Goal: Task Accomplishment & Management: Use online tool/utility

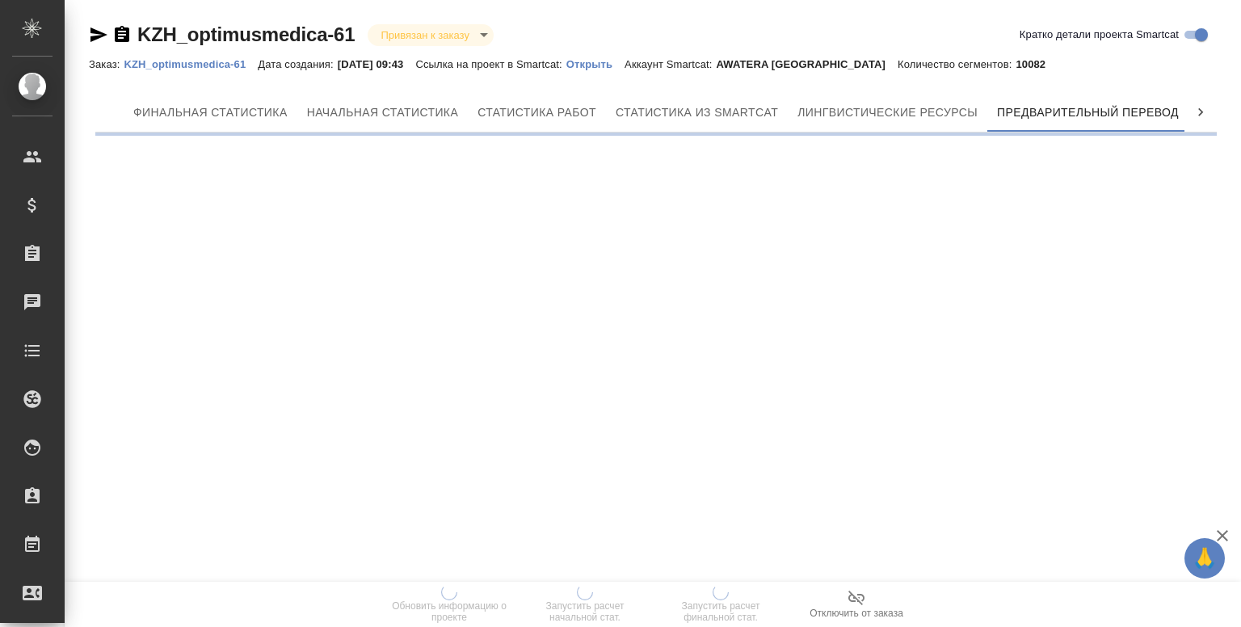
scroll to position [0, 7]
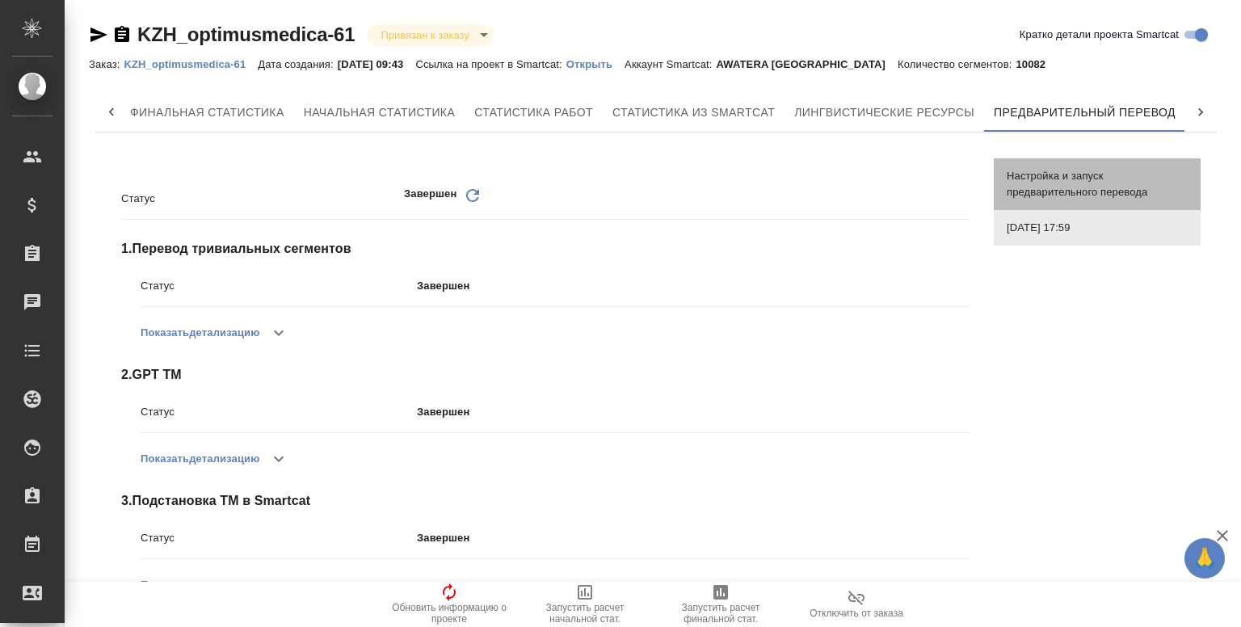
click at [1037, 168] on span "Настройка и запуск предварительного перевода" at bounding box center [1097, 184] width 181 height 32
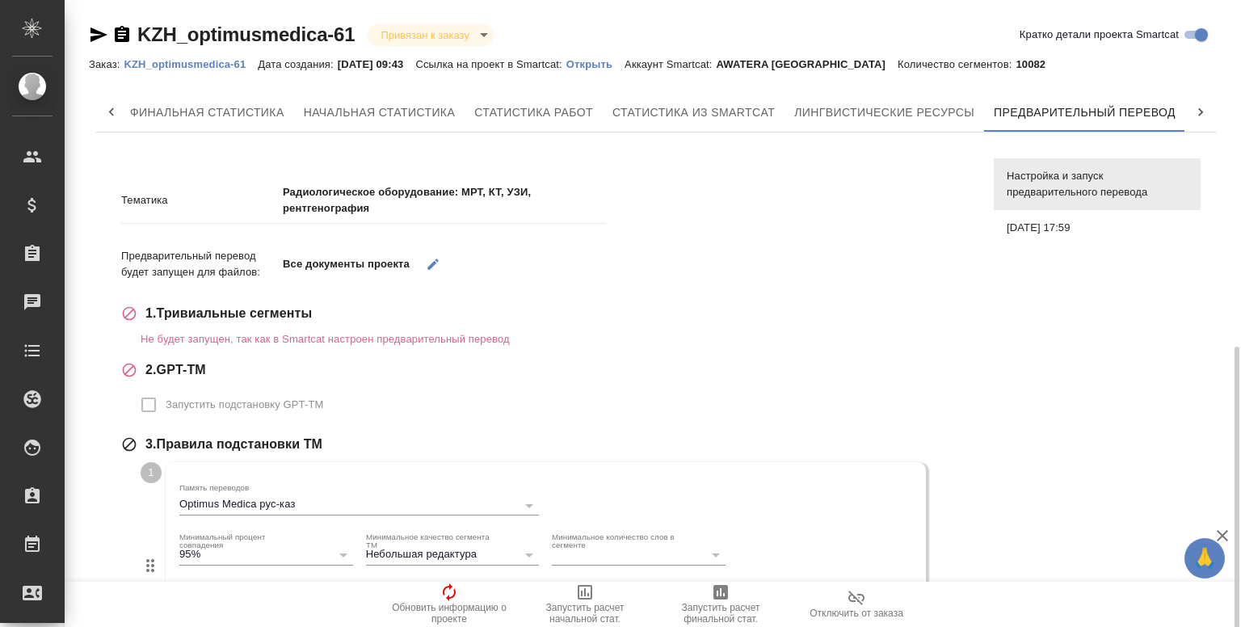
scroll to position [570, 0]
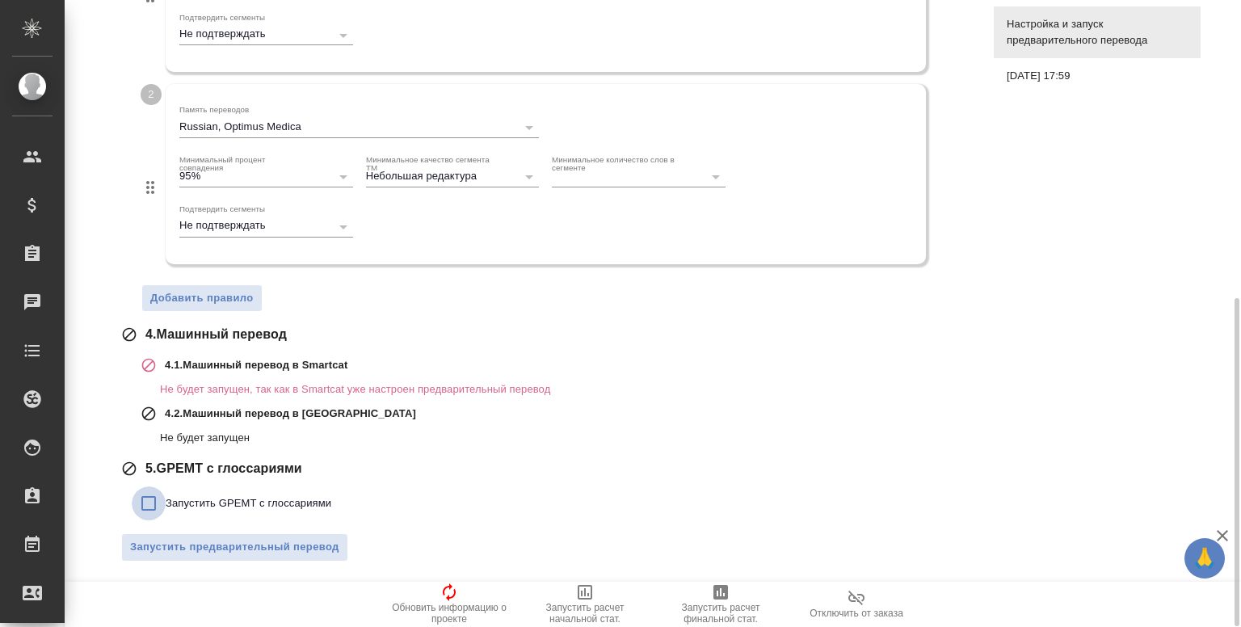
click at [156, 499] on input "Запустить GPEMT с глоссариями" at bounding box center [149, 503] width 34 height 34
checkbox input "true"
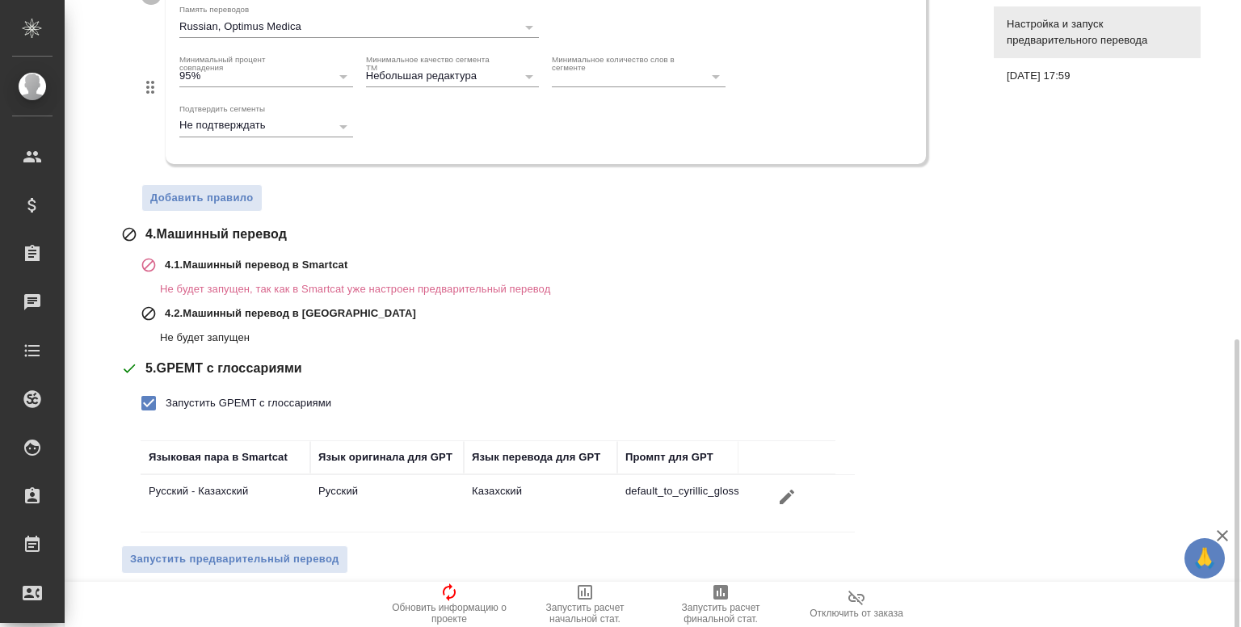
scroll to position [682, 0]
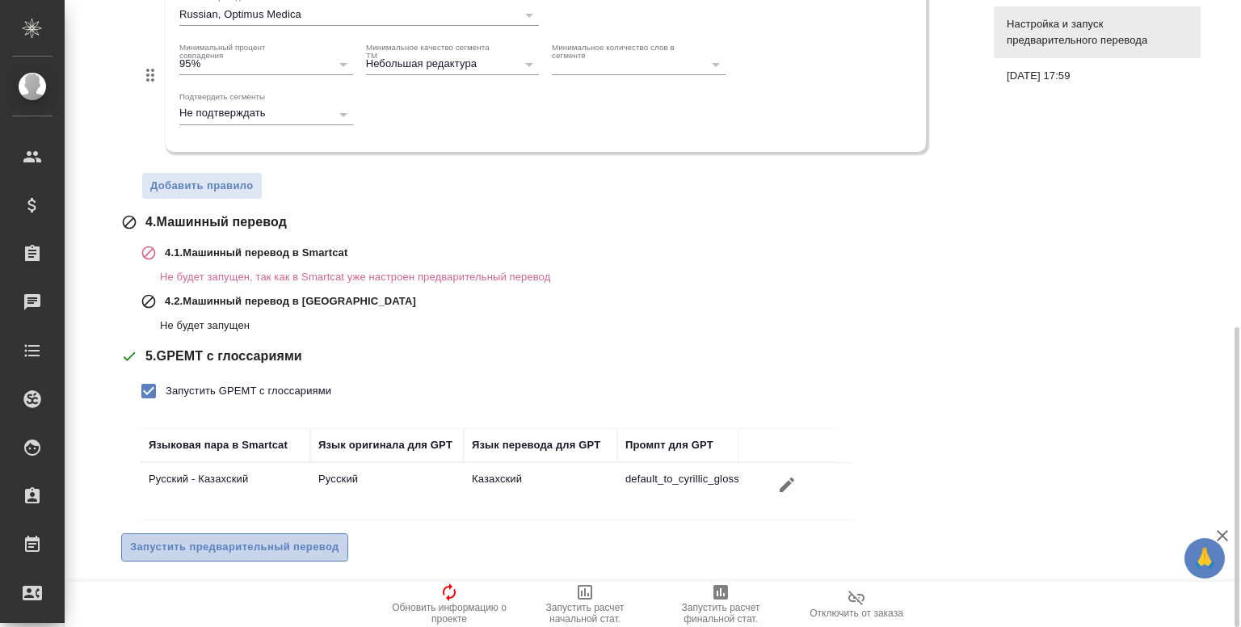
click at [267, 549] on span "Запустить предварительный перевод" at bounding box center [234, 547] width 209 height 19
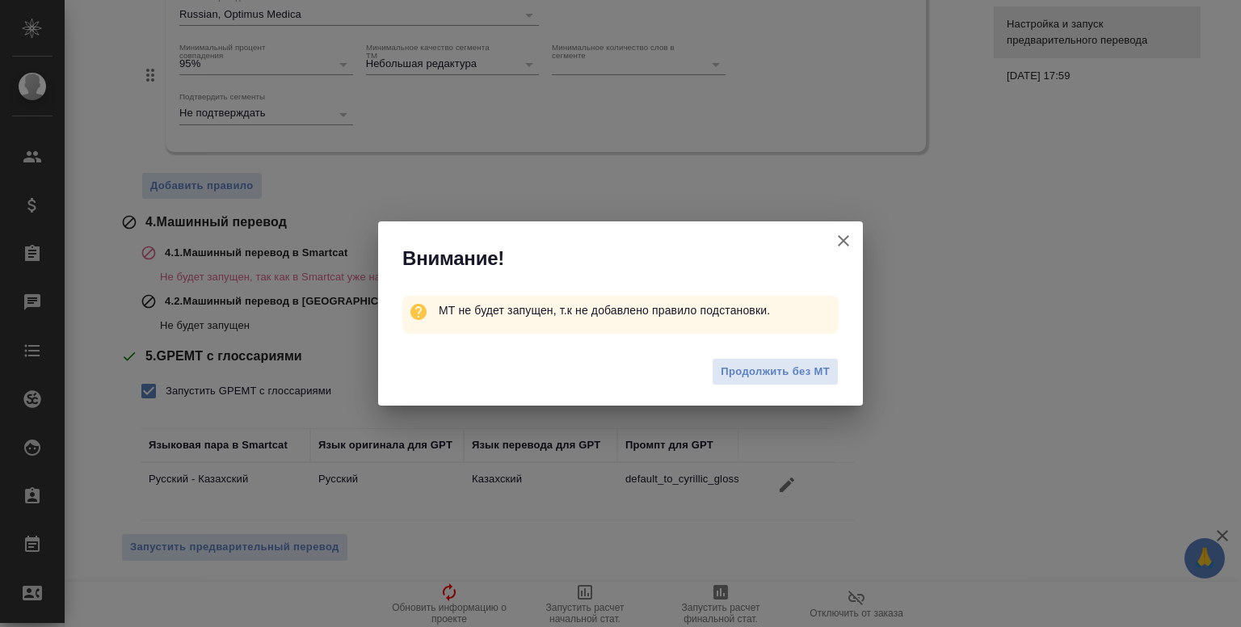
click at [752, 385] on div "Продолжить без МТ" at bounding box center [620, 374] width 485 height 65
click at [777, 369] on span "Продолжить без МТ" at bounding box center [775, 372] width 109 height 19
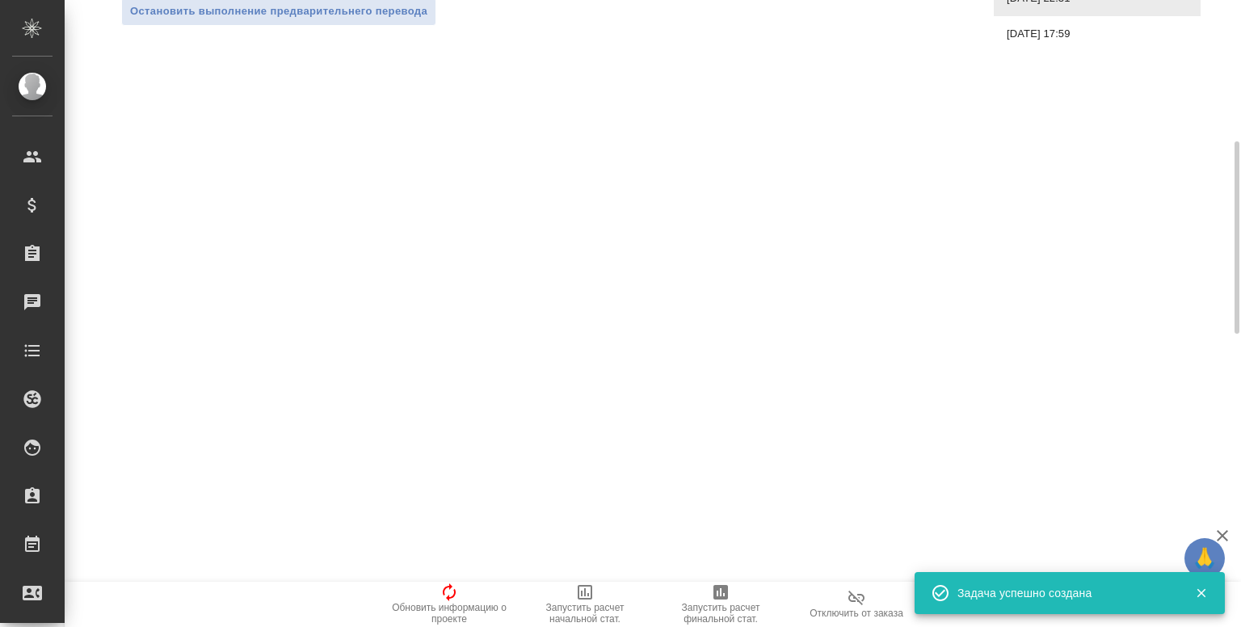
scroll to position [0, 0]
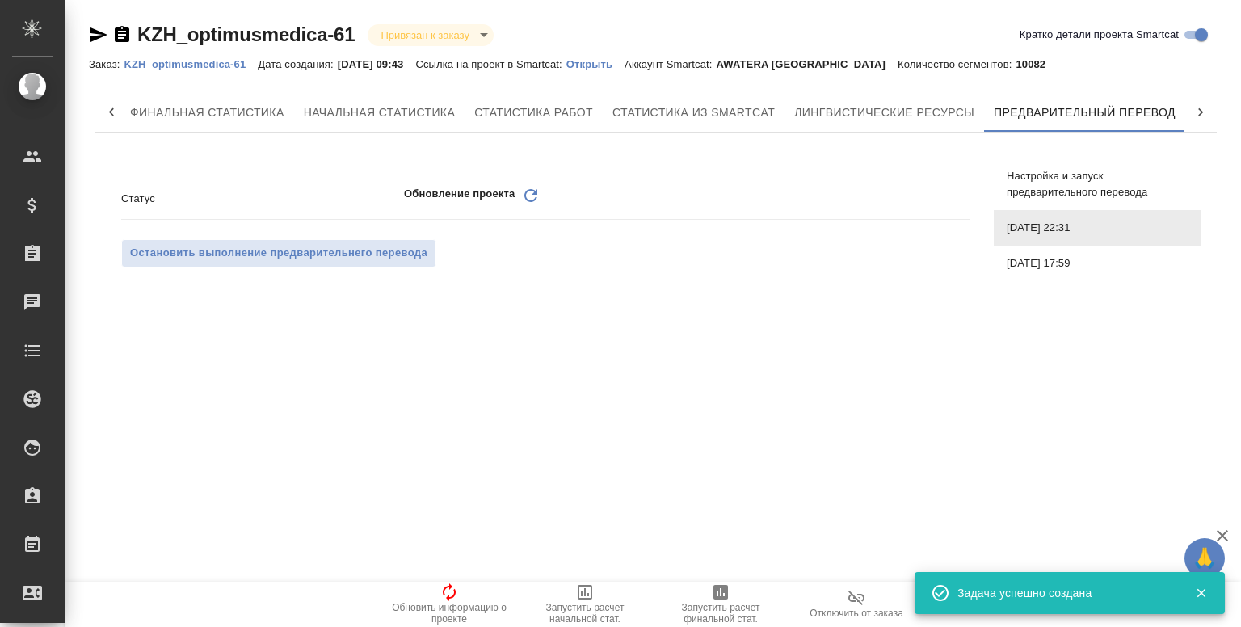
click at [541, 195] on div "Обновление проекта Обновить" at bounding box center [687, 198] width 566 height 25
click at [527, 195] on icon "Обновить" at bounding box center [530, 195] width 19 height 19
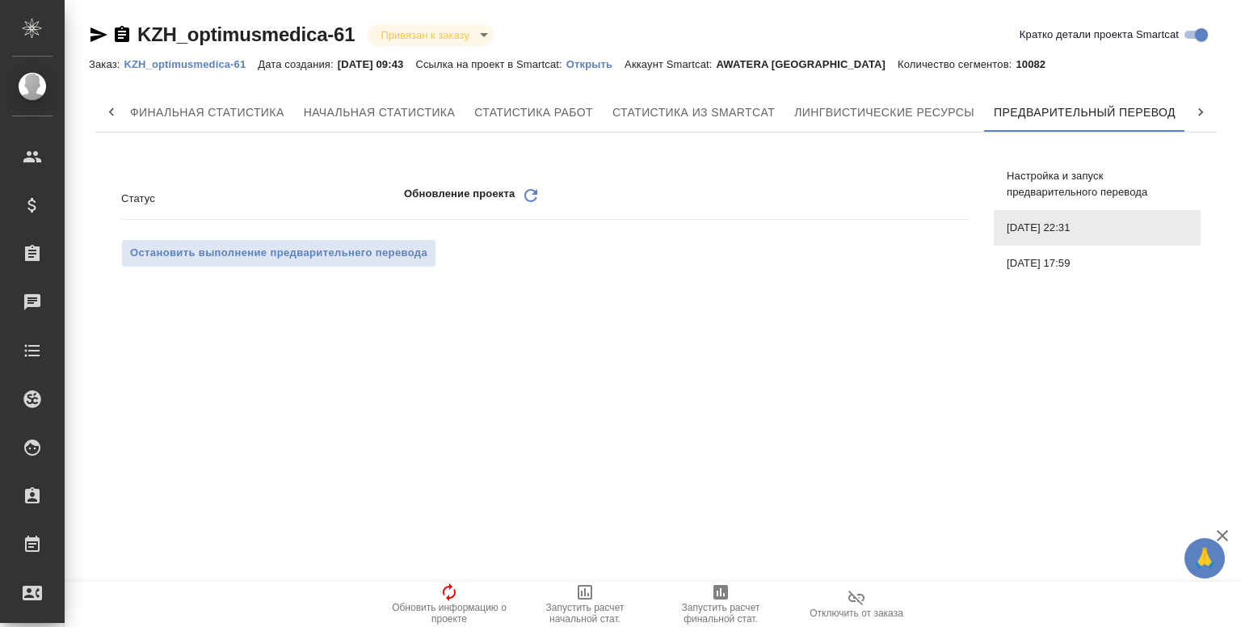
click at [527, 195] on icon "Обновить" at bounding box center [530, 195] width 19 height 19
click at [540, 195] on icon "Обновить" at bounding box center [530, 195] width 19 height 19
click at [1187, 111] on div at bounding box center [1201, 112] width 32 height 39
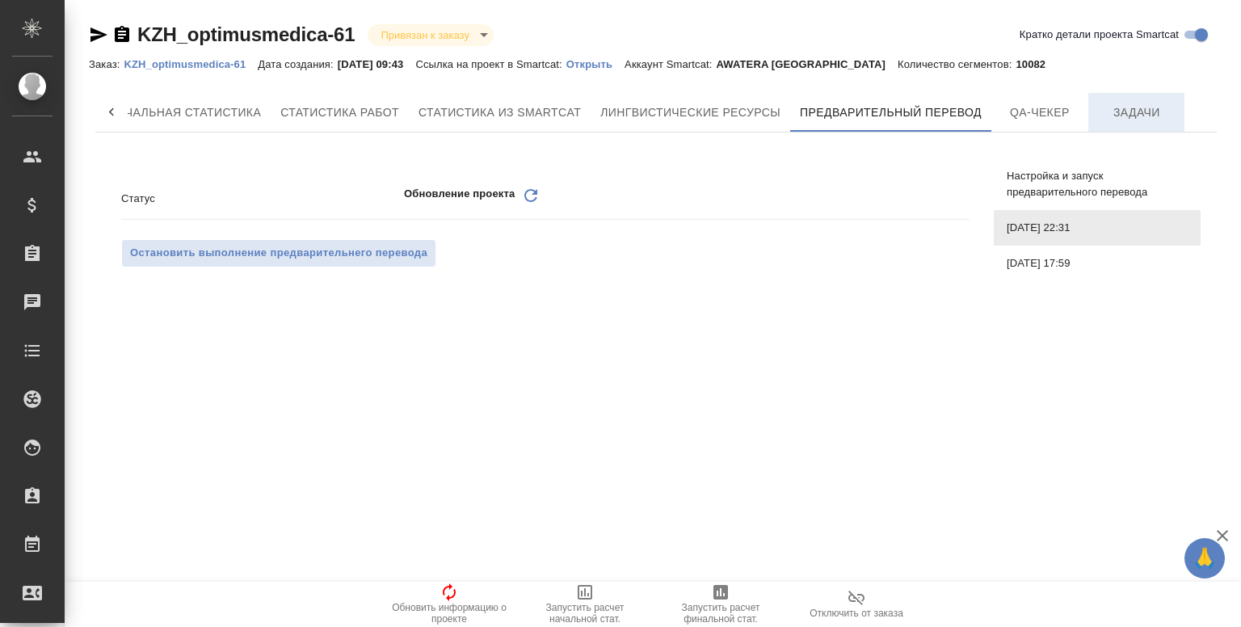
click at [1124, 110] on span "Задачи" at bounding box center [1137, 113] width 78 height 20
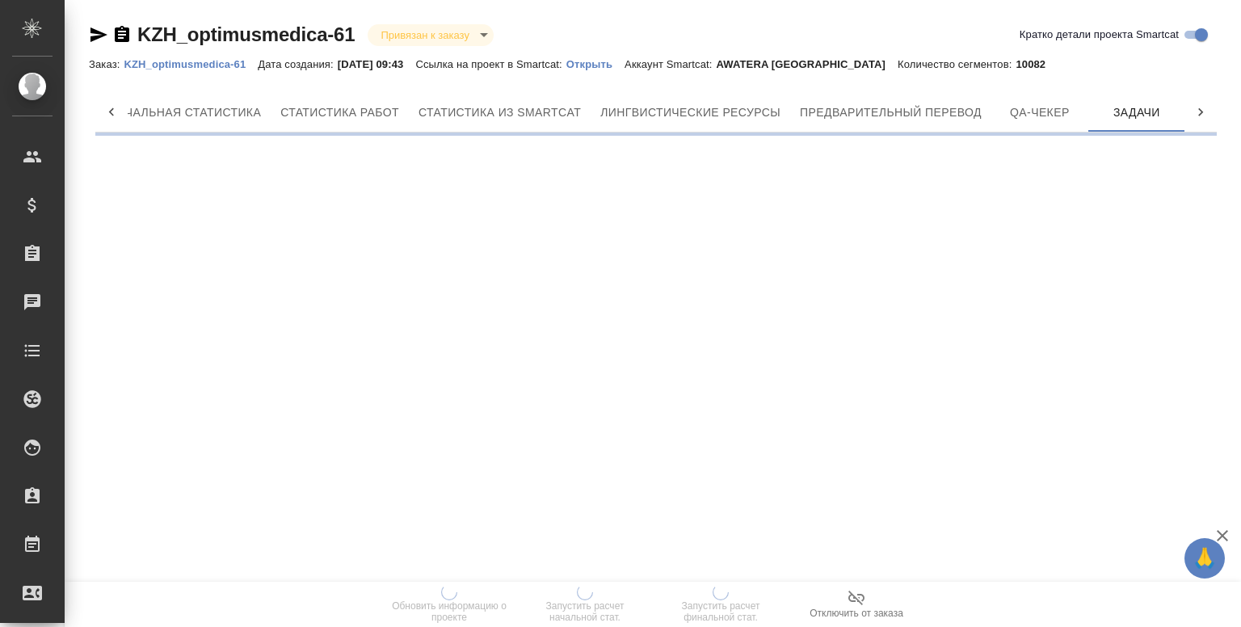
scroll to position [0, 201]
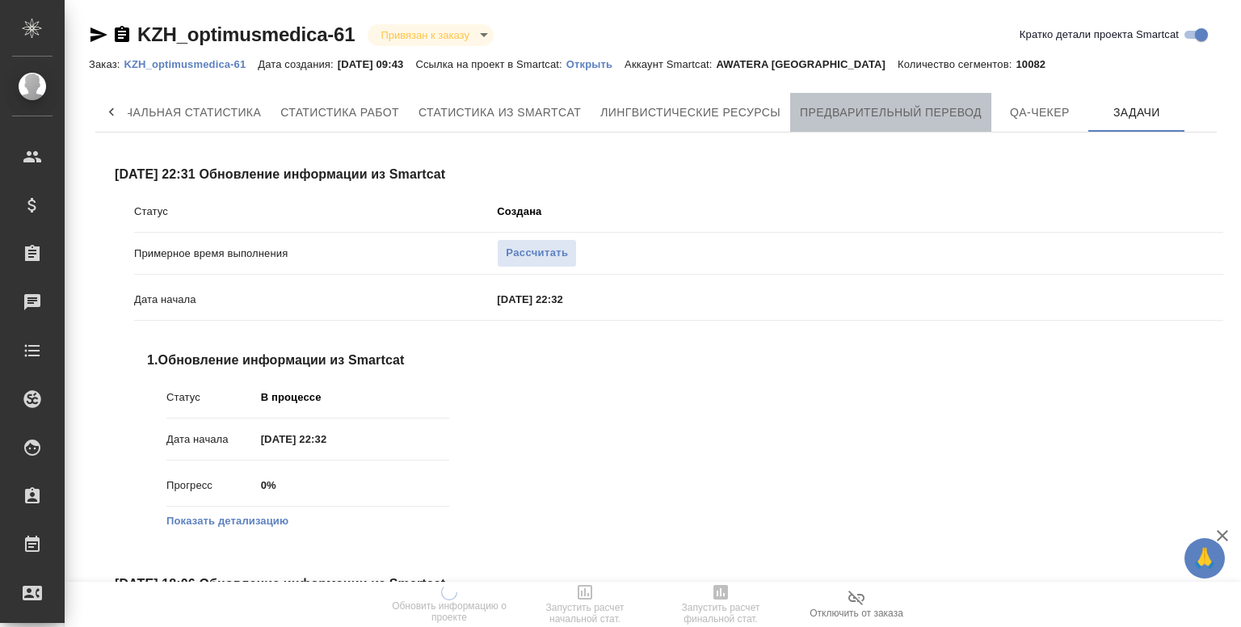
click at [877, 113] on span "Предварительный перевод" at bounding box center [891, 113] width 182 height 20
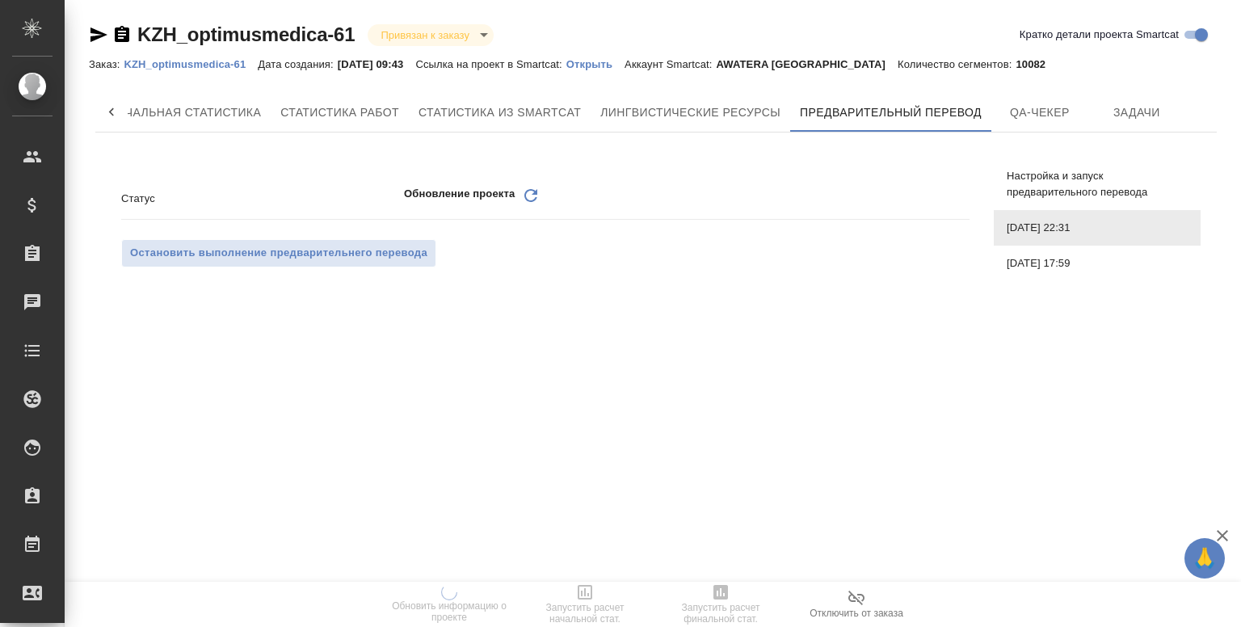
click at [546, 201] on div "Обновление проекта Обновить" at bounding box center [687, 198] width 566 height 25
click at [533, 201] on icon at bounding box center [530, 195] width 13 height 13
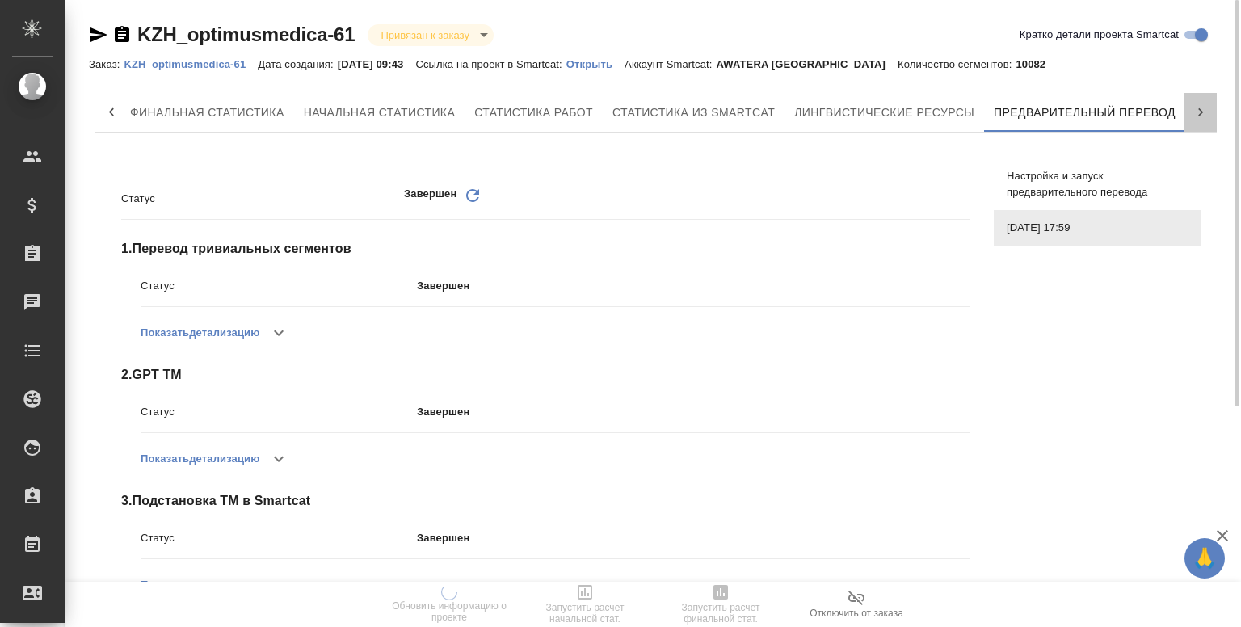
click at [1203, 125] on div at bounding box center [1201, 112] width 32 height 39
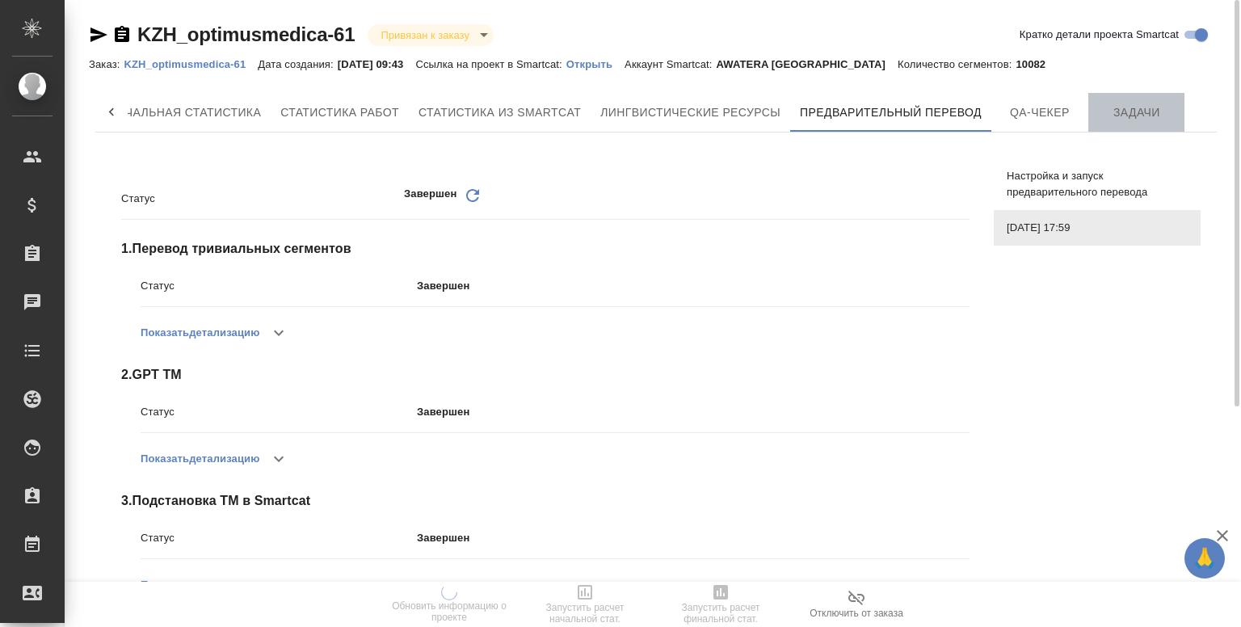
click at [1126, 111] on span "Задачи" at bounding box center [1137, 113] width 78 height 20
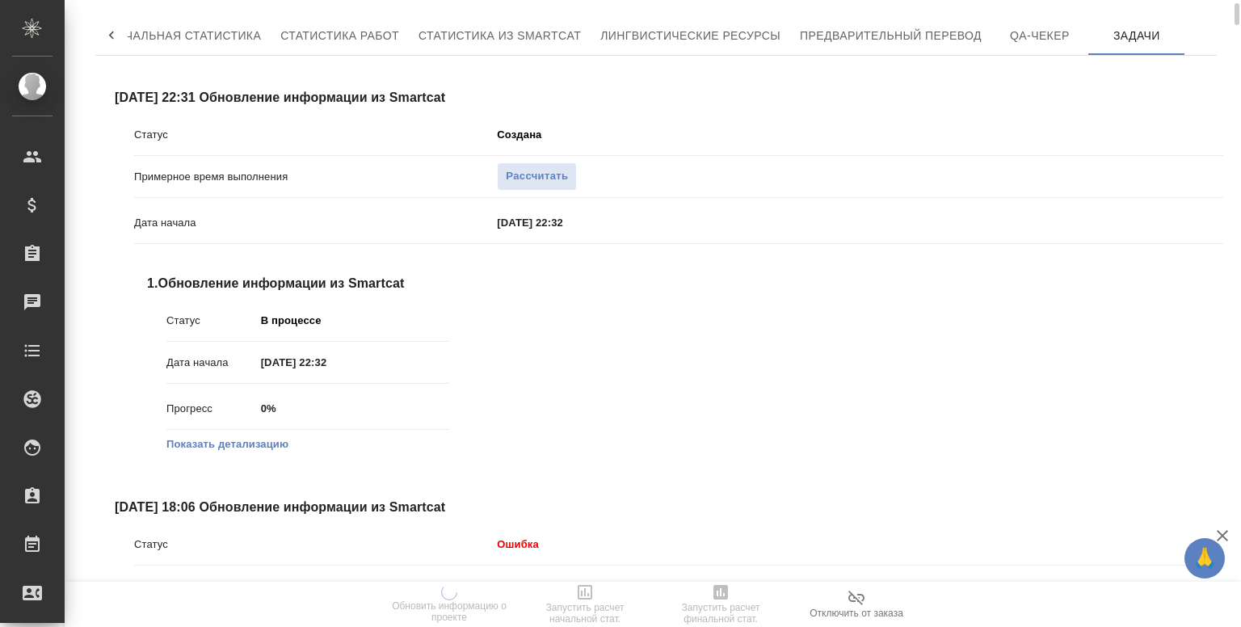
scroll to position [78, 0]
click at [250, 447] on button "Показать детализацию" at bounding box center [227, 444] width 122 height 16
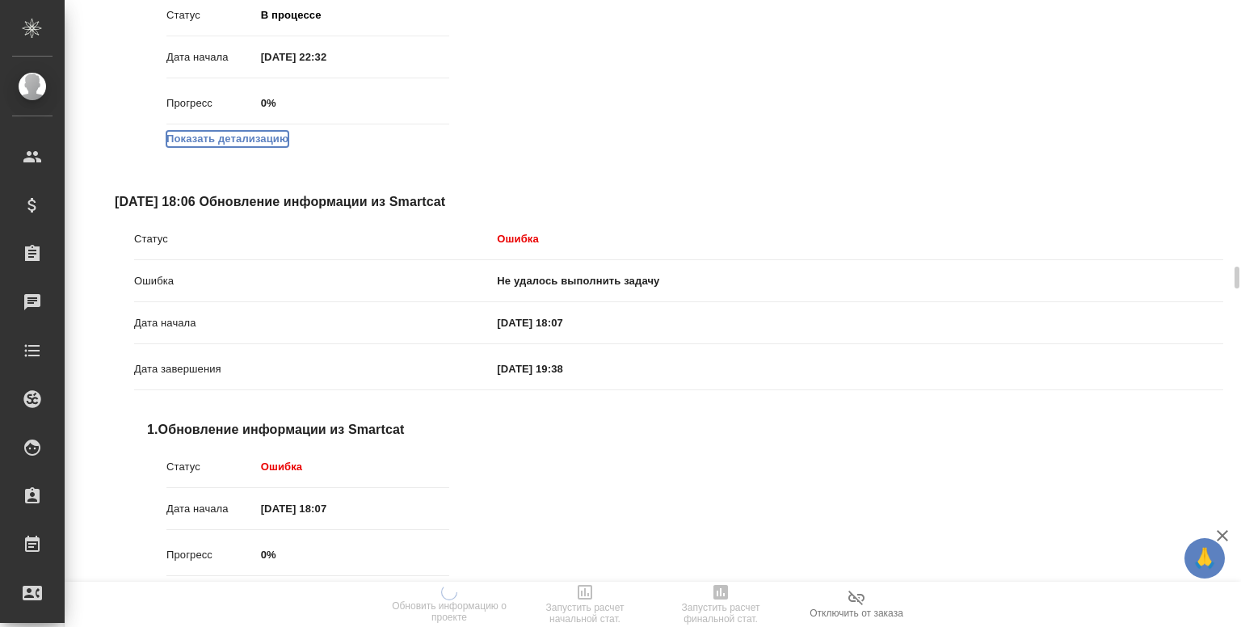
scroll to position [647, 0]
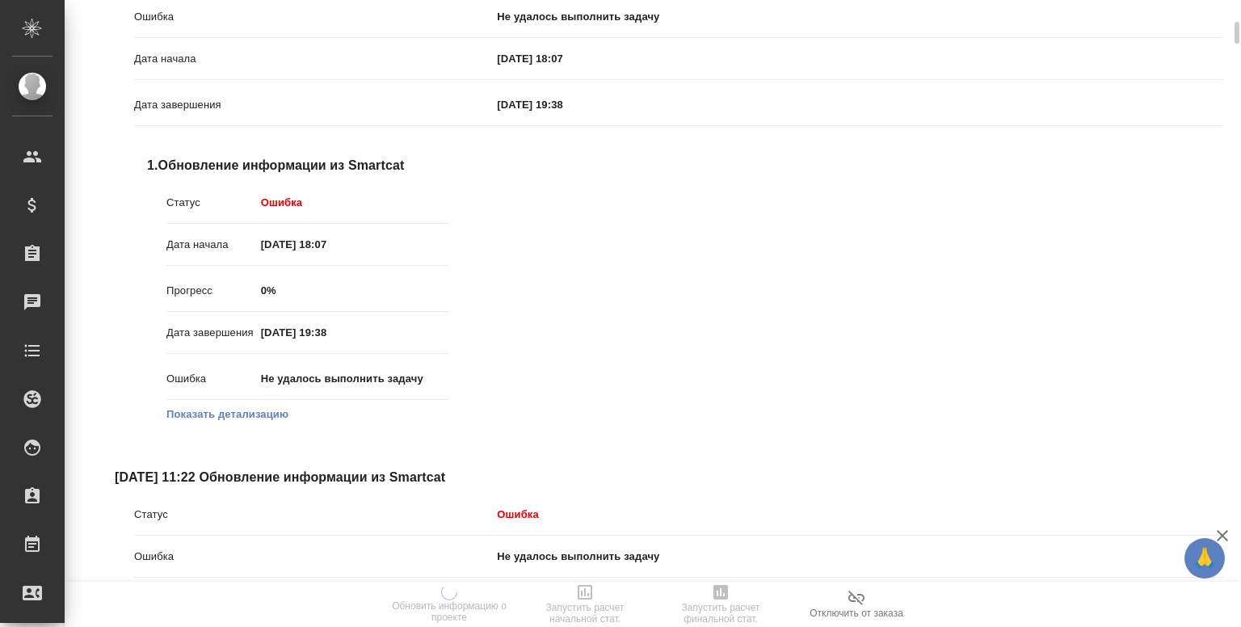
click at [267, 419] on button "Показать детализацию" at bounding box center [227, 414] width 122 height 16
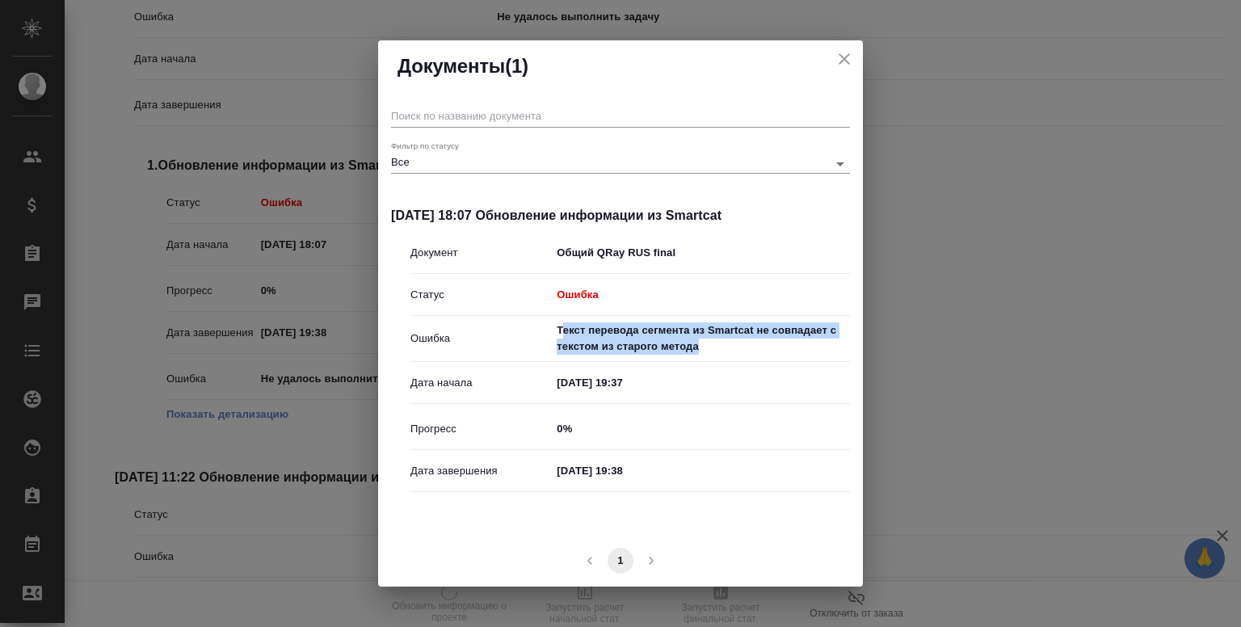
drag, startPoint x: 561, startPoint y: 330, endPoint x: 701, endPoint y: 347, distance: 141.6
click at [701, 347] on p "Текст перевода сегмента из Smartcat не совпадает с текстом из старого метода" at bounding box center [703, 338] width 293 height 32
drag, startPoint x: 701, startPoint y: 347, endPoint x: 562, endPoint y: 324, distance: 140.8
click at [562, 324] on p "Текст перевода сегмента из Smartcat не совпадает с текстом из старого метода" at bounding box center [703, 338] width 293 height 32
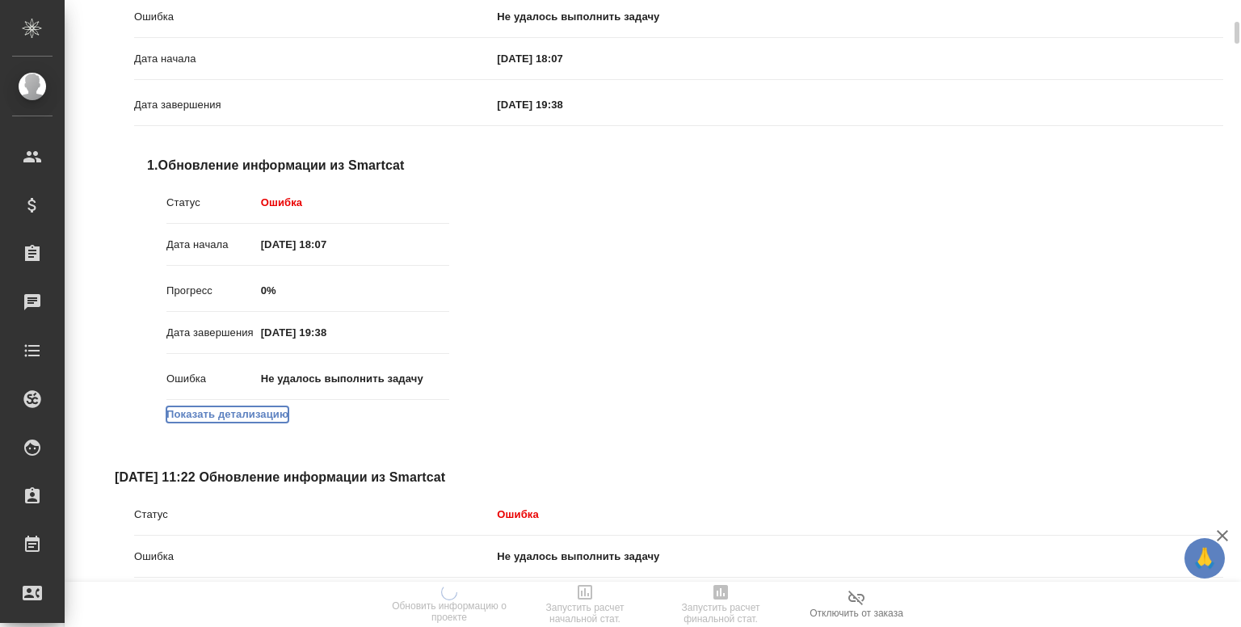
click at [229, 414] on button "Показать детализацию" at bounding box center [227, 414] width 122 height 16
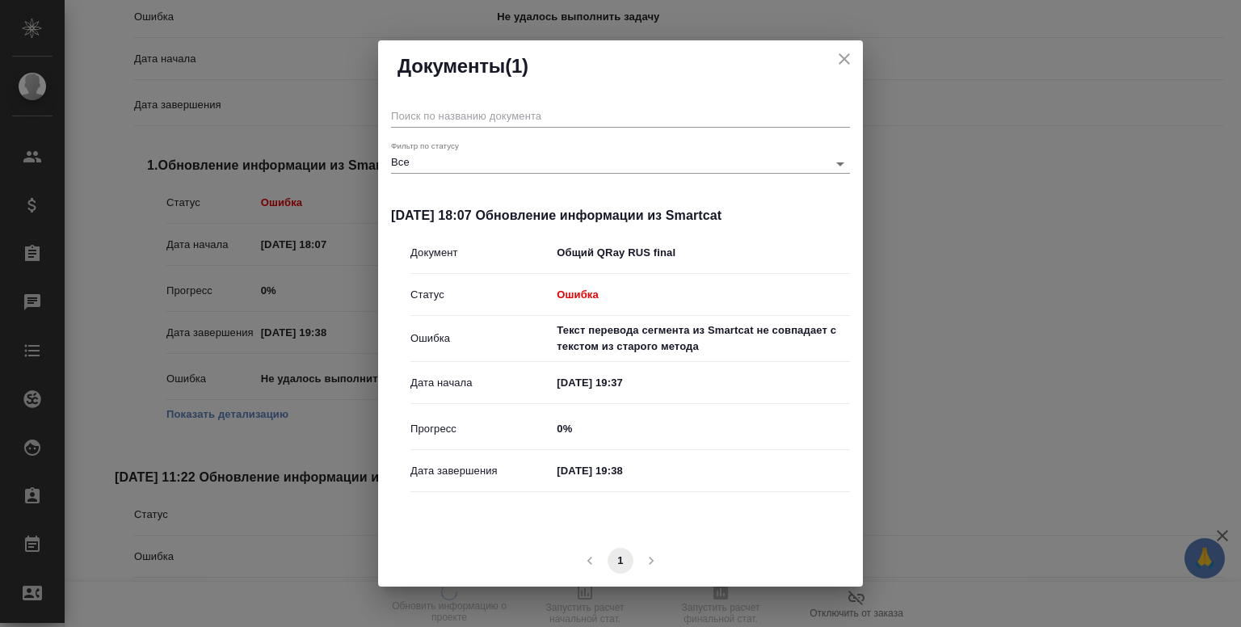
click at [846, 53] on icon "close" at bounding box center [844, 58] width 19 height 19
